Goal: Check status: Check status

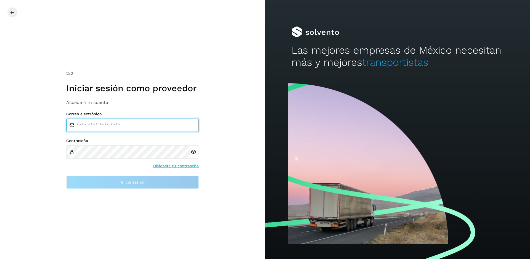
drag, startPoint x: 517, startPoint y: 0, endPoint x: 114, endPoint y: 125, distance: 420.9
click at [114, 125] on input "email" at bounding box center [132, 124] width 133 height 13
type input "*"
type input "**********"
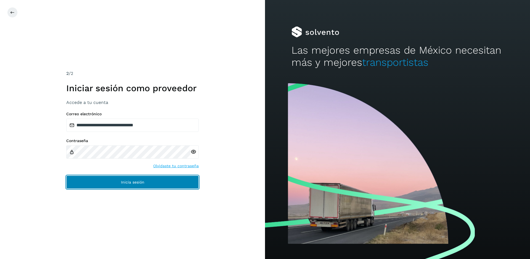
click at [132, 186] on button "Inicia sesión" at bounding box center [132, 181] width 133 height 13
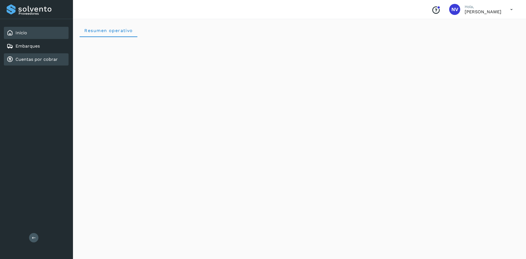
click at [42, 61] on link "Cuentas por cobrar" at bounding box center [36, 59] width 42 height 5
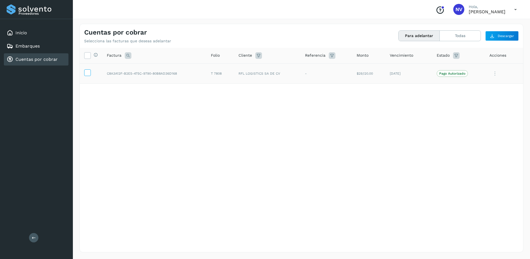
click at [87, 75] on icon at bounding box center [88, 72] width 6 height 6
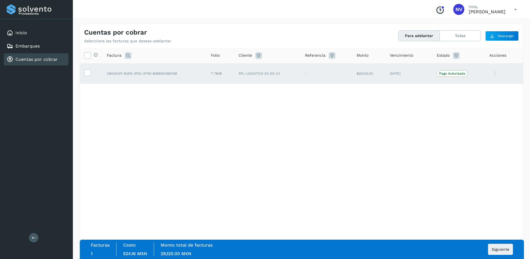
click at [512, 12] on icon at bounding box center [515, 9] width 11 height 11
click at [481, 23] on div "Cerrar sesión" at bounding box center [488, 25] width 66 height 10
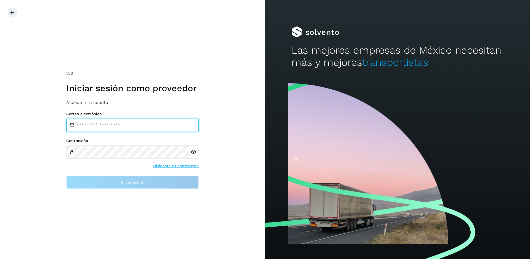
type input "**********"
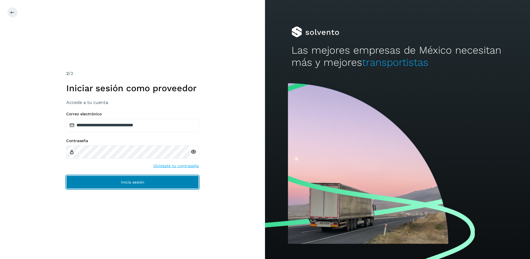
click at [119, 186] on button "Inicia sesión" at bounding box center [132, 181] width 133 height 13
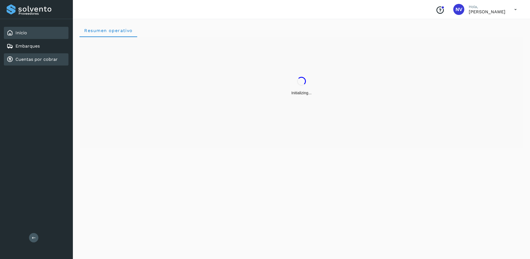
click at [48, 61] on link "Cuentas por cobrar" at bounding box center [36, 59] width 42 height 5
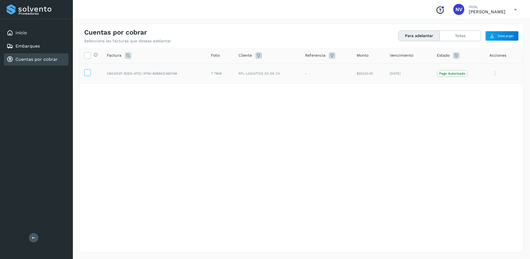
click at [89, 75] on span at bounding box center [88, 74] width 6 height 4
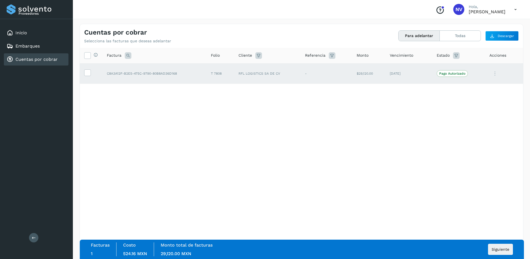
click at [500, 11] on p "[PERSON_NAME]" at bounding box center [487, 11] width 37 height 5
click at [515, 12] on icon at bounding box center [515, 9] width 11 height 11
click at [482, 25] on div "Cerrar sesión" at bounding box center [488, 25] width 66 height 10
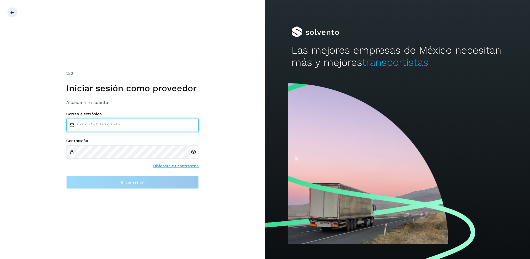
type input "**********"
